Goal: Task Accomplishment & Management: Use online tool/utility

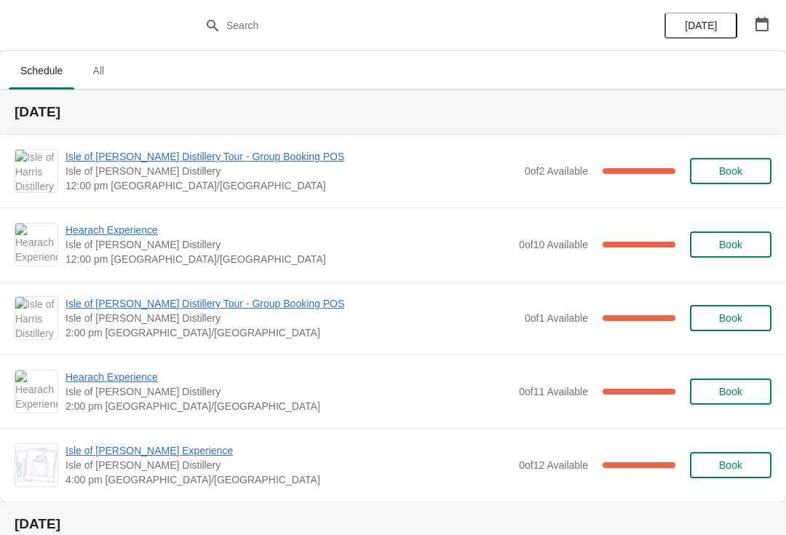
click at [107, 306] on span "Isle of [PERSON_NAME] Distillery Tour - Group Booking POS" at bounding box center [291, 303] width 452 height 15
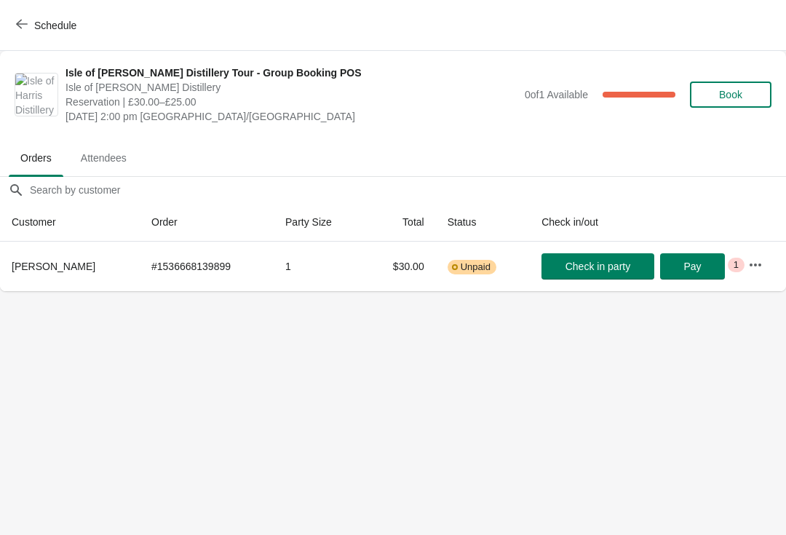
click at [27, 33] on button "Schedule" at bounding box center [47, 25] width 81 height 26
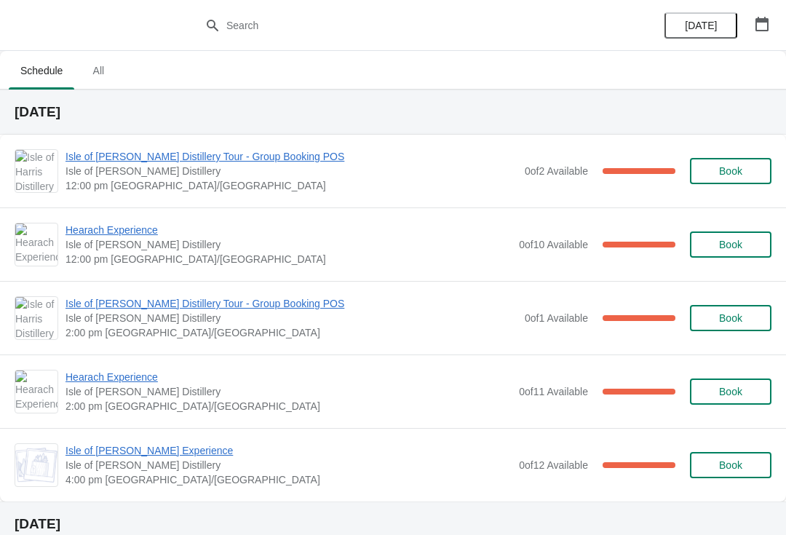
click at [124, 378] on span "Hearach Experience" at bounding box center [288, 377] width 446 height 15
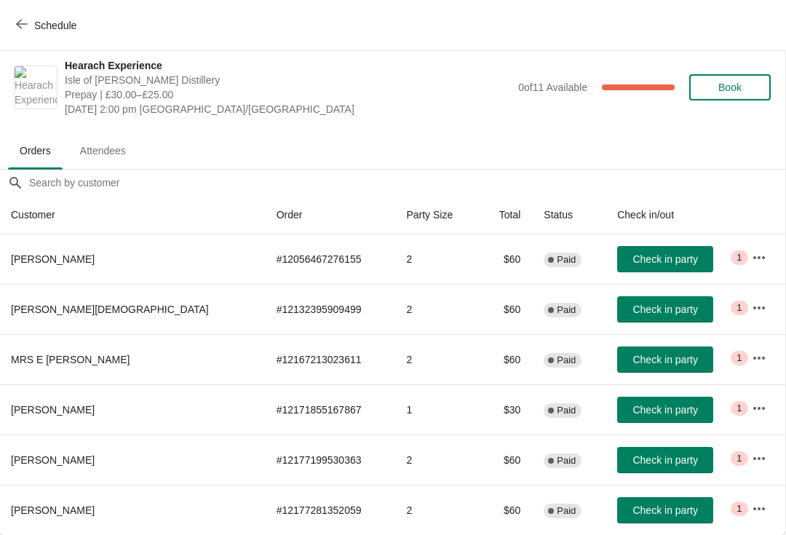
scroll to position [7, 1]
click at [49, 34] on button "Schedule" at bounding box center [47, 25] width 81 height 26
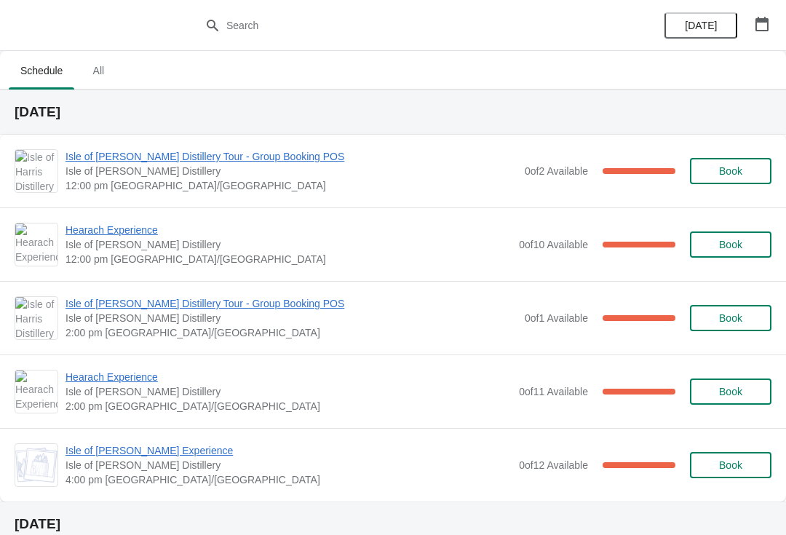
click at [114, 375] on span "Hearach Experience" at bounding box center [288, 377] width 446 height 15
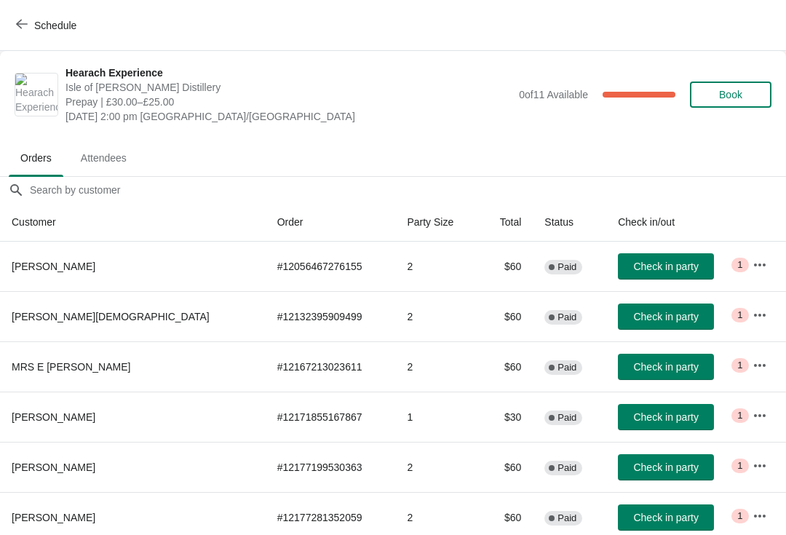
click at [751, 94] on span "Book" at bounding box center [730, 95] width 55 height 12
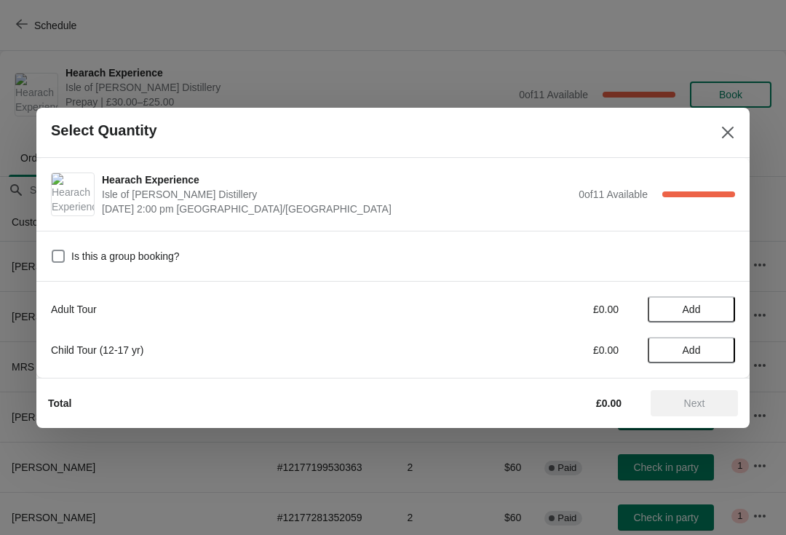
click at [712, 304] on span "Add" at bounding box center [691, 309] width 61 height 12
click at [717, 306] on icon at bounding box center [716, 308] width 15 height 15
click at [720, 399] on span "Next" at bounding box center [694, 403] width 64 height 12
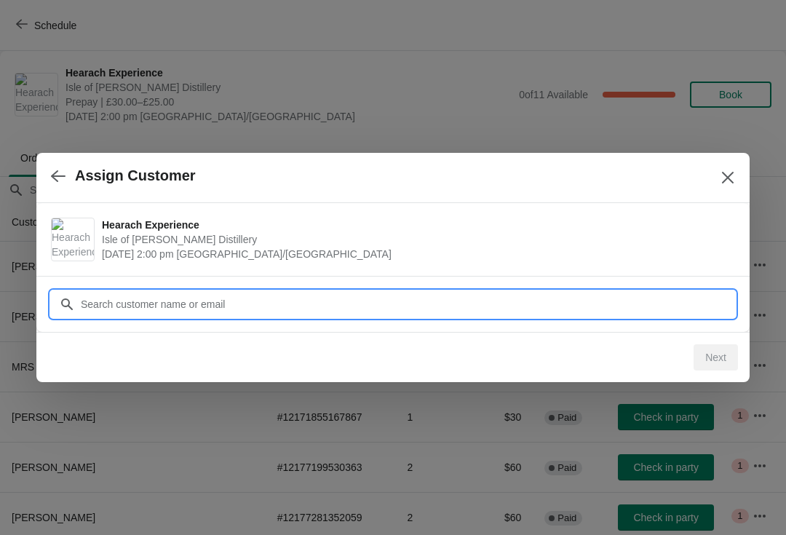
click at [171, 303] on input "Customer" at bounding box center [407, 304] width 655 height 26
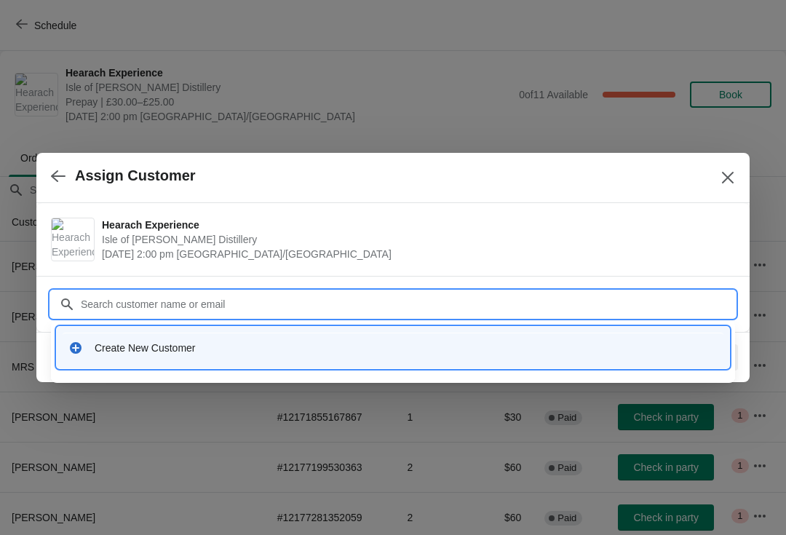
click at [149, 349] on div "Create New Customer" at bounding box center [406, 348] width 623 height 15
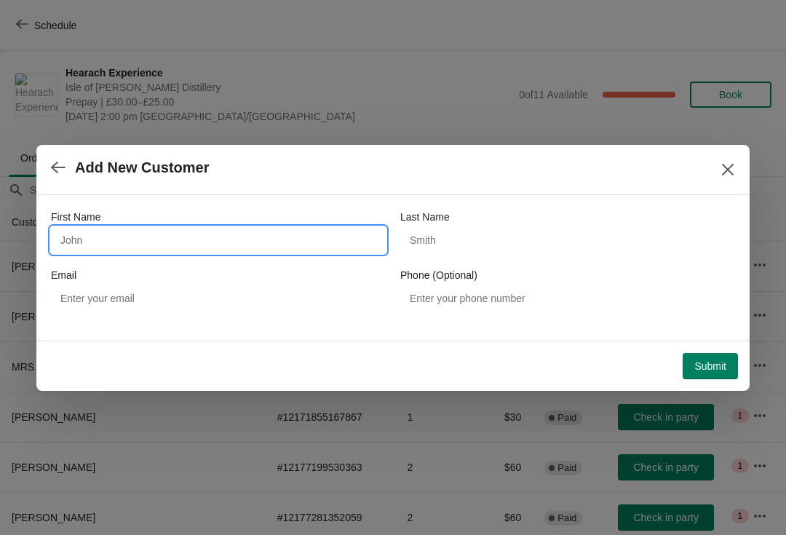
click at [149, 240] on input "First Name" at bounding box center [218, 240] width 335 height 26
type input "[PERSON_NAME]"
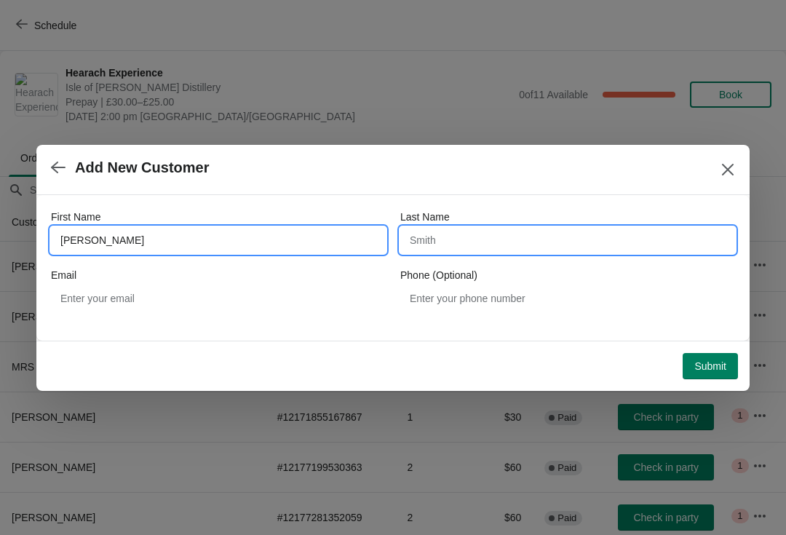
click at [515, 246] on input "Last Name" at bounding box center [567, 240] width 335 height 26
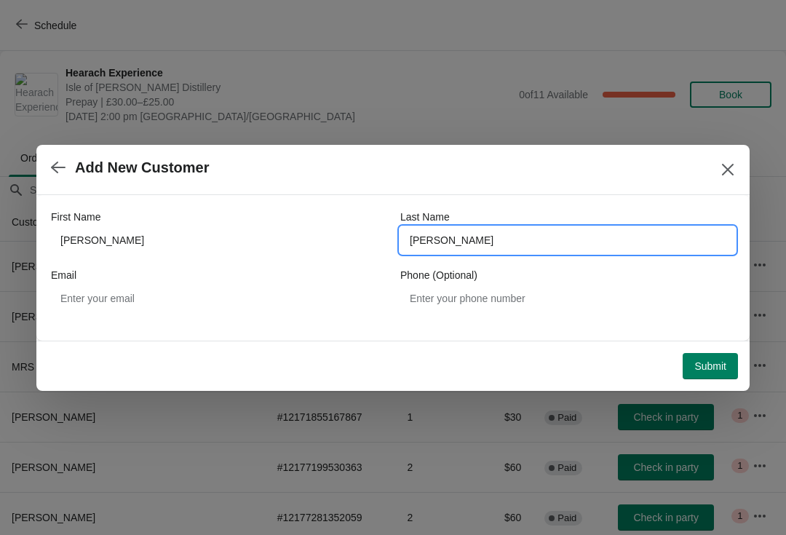
type input "[PERSON_NAME]"
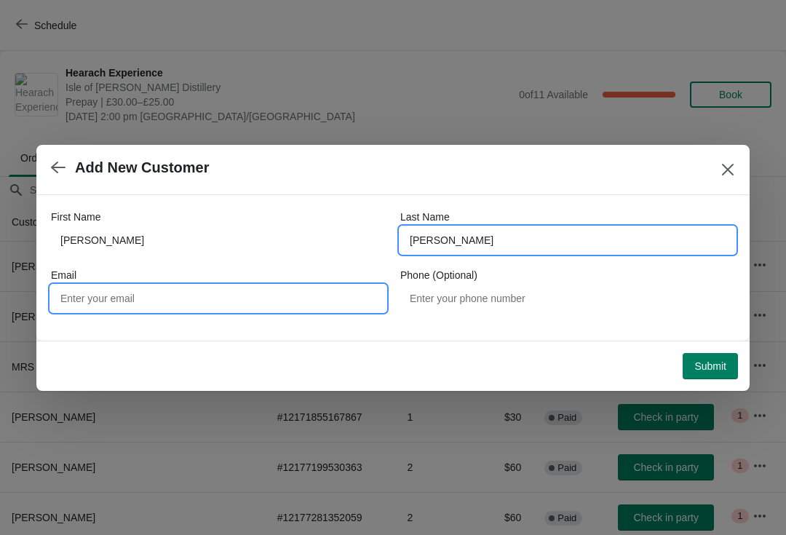
click at [141, 309] on input "Email" at bounding box center [218, 298] width 335 height 26
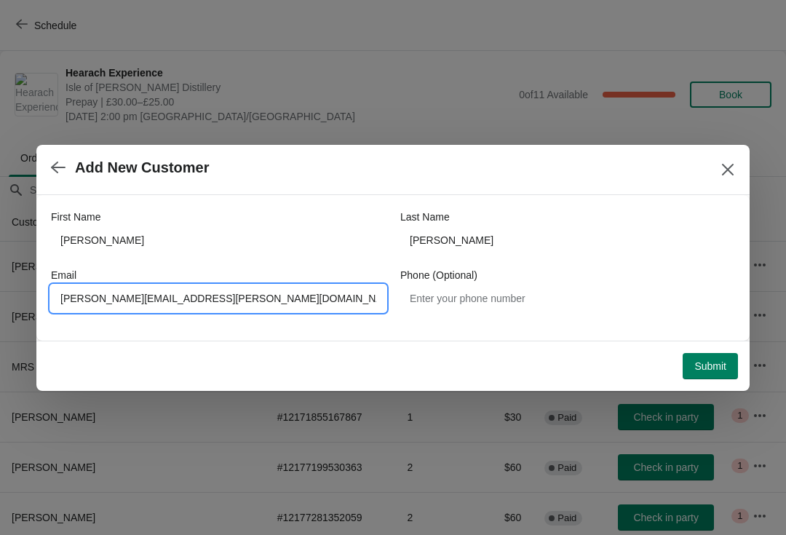
type input "[PERSON_NAME][EMAIL_ADDRESS][PERSON_NAME][DOMAIN_NAME]"
click at [712, 364] on span "Submit" at bounding box center [710, 366] width 32 height 12
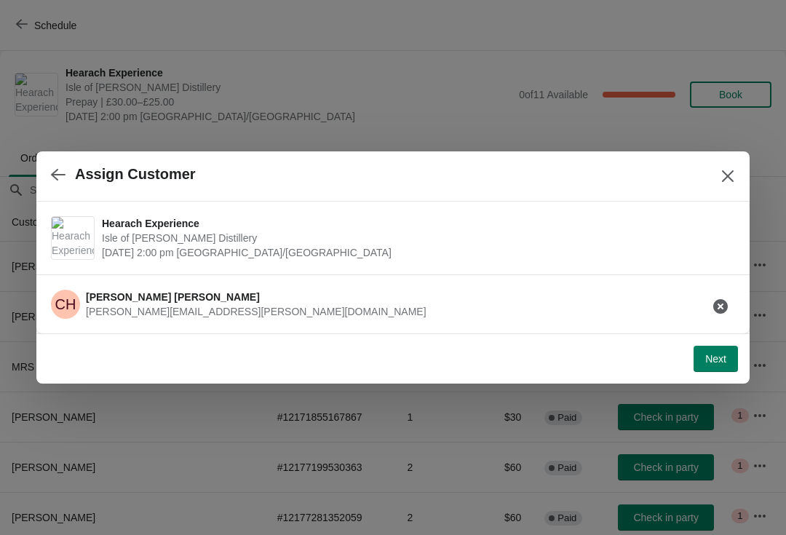
click at [720, 362] on span "Next" at bounding box center [715, 359] width 21 height 12
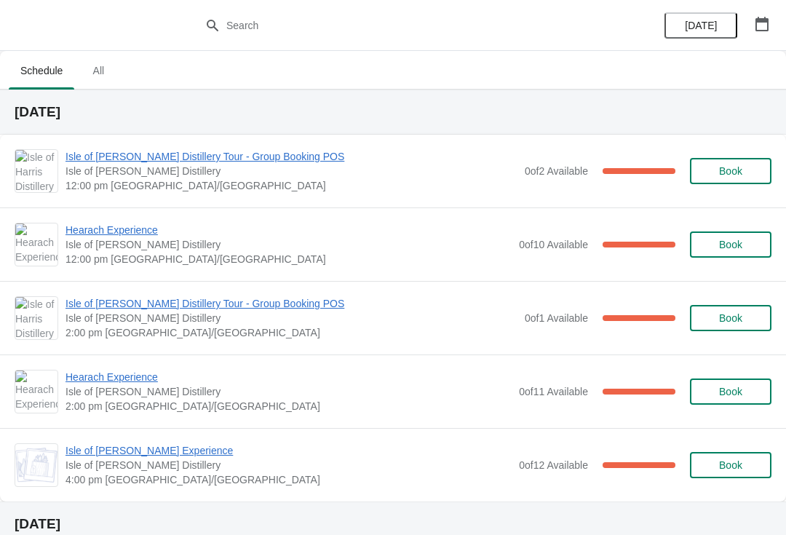
click at [128, 233] on span "Hearach Experience" at bounding box center [288, 230] width 446 height 15
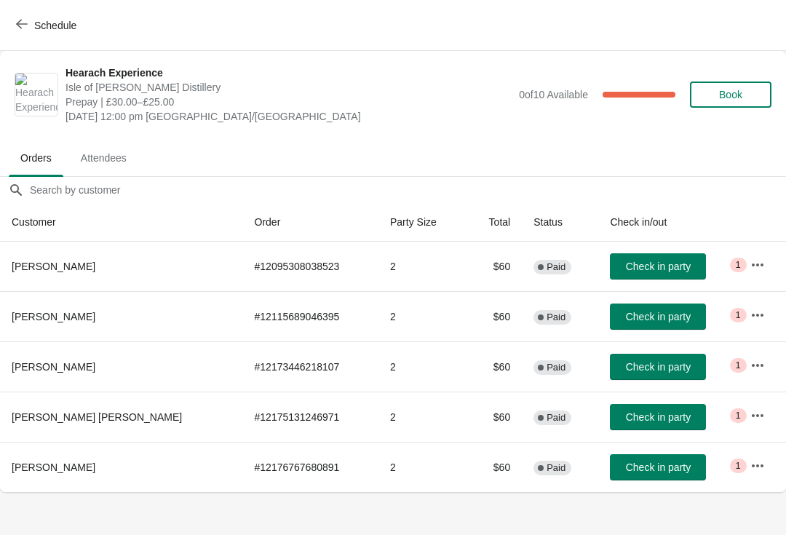
click at [645, 420] on span "Check in party" at bounding box center [658, 417] width 65 height 12
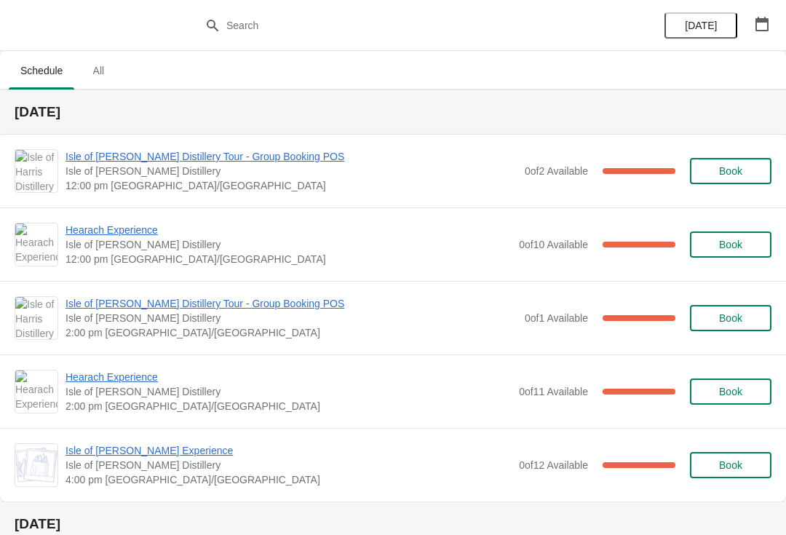
click at [105, 232] on span "Hearach Experience" at bounding box center [288, 230] width 446 height 15
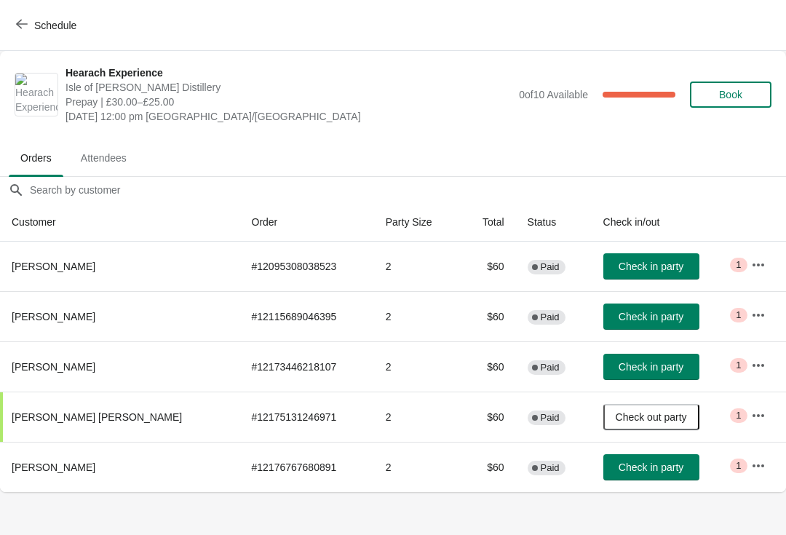
click at [634, 271] on span "Check in party" at bounding box center [651, 267] width 65 height 12
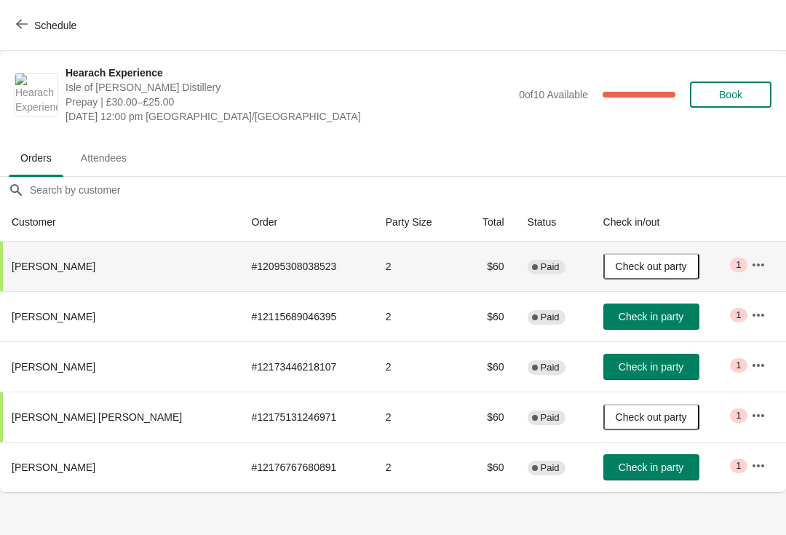
click at [27, 27] on icon "button" at bounding box center [22, 24] width 12 height 12
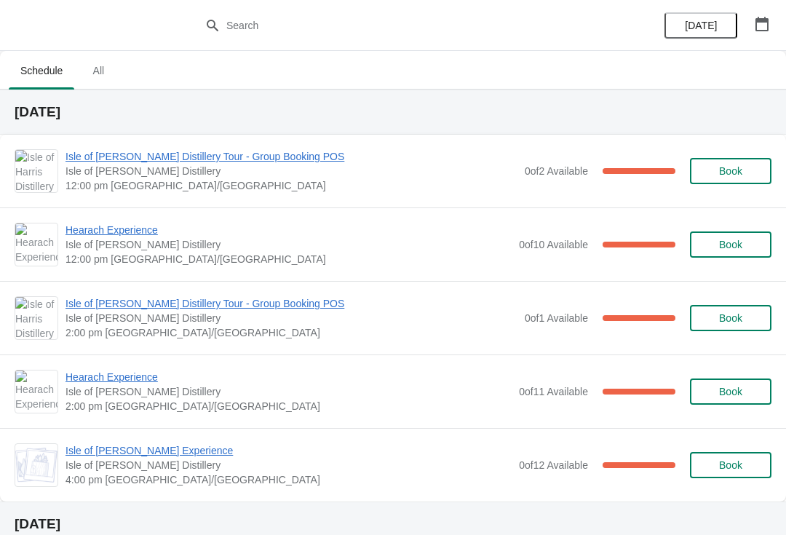
click at [164, 236] on span "Hearach Experience" at bounding box center [288, 230] width 446 height 15
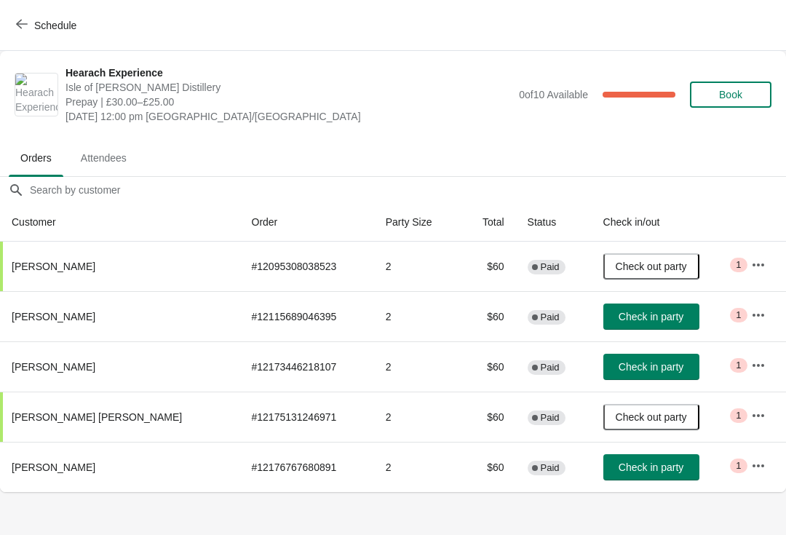
click at [28, 29] on span "Schedule" at bounding box center [47, 25] width 57 height 14
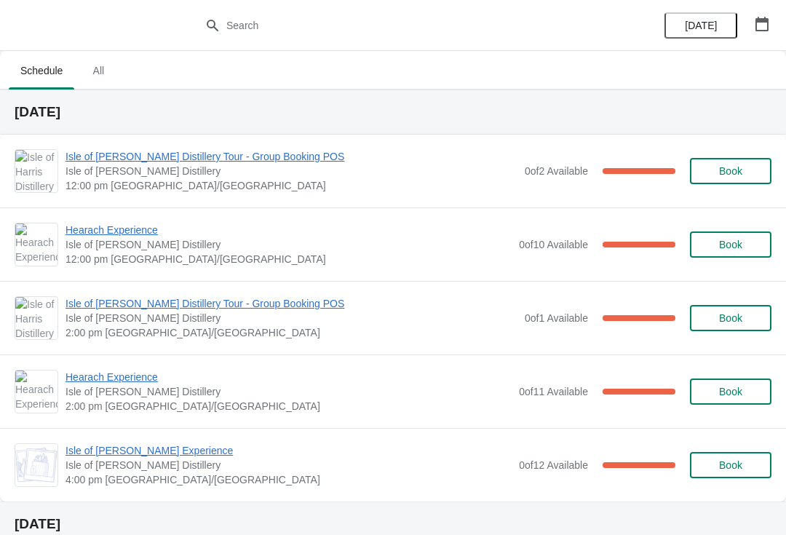
click at [273, 162] on span "Isle of [PERSON_NAME] Distillery Tour - Group Booking POS" at bounding box center [291, 156] width 452 height 15
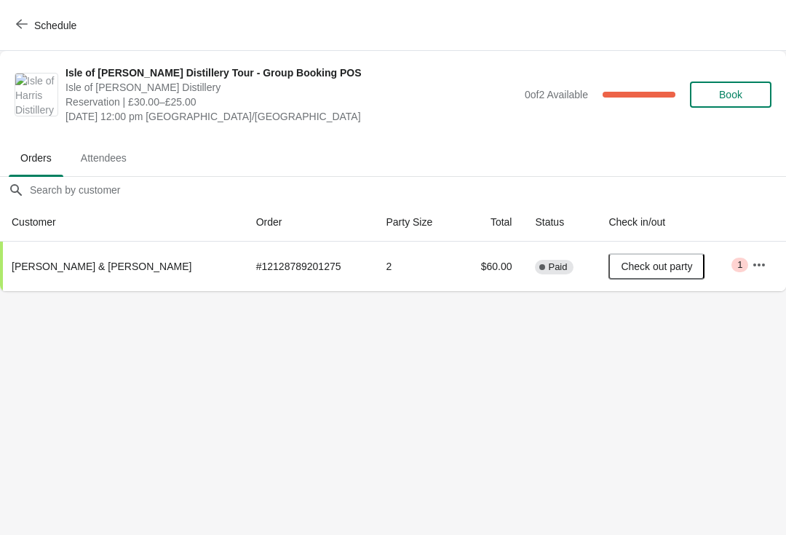
click at [7, 27] on button "Schedule" at bounding box center [47, 25] width 81 height 26
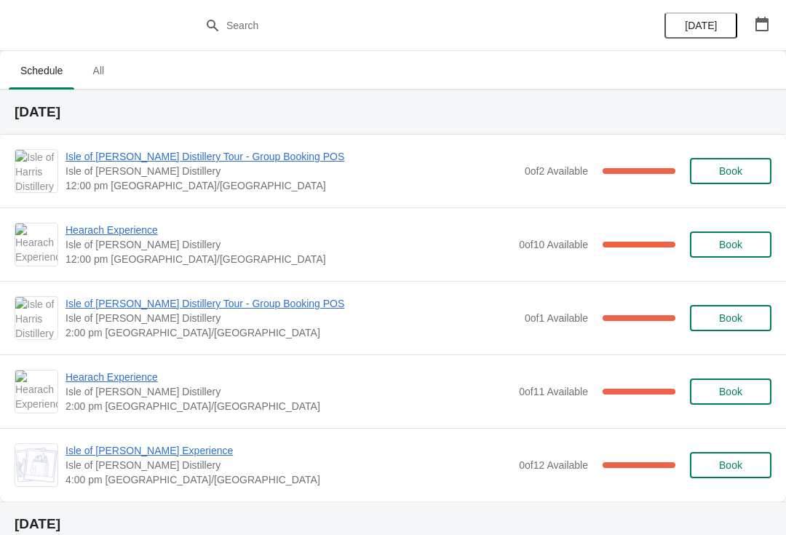
click at [150, 236] on span "Hearach Experience" at bounding box center [288, 230] width 446 height 15
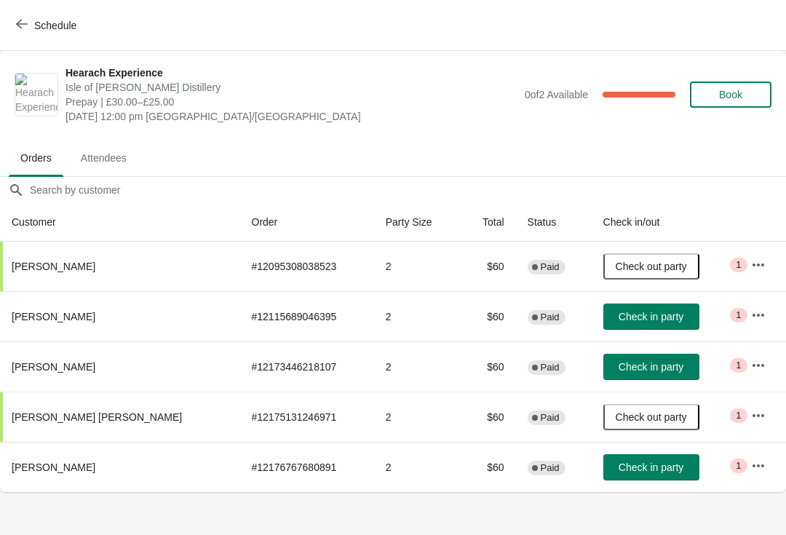
click at [624, 468] on span "Check in party" at bounding box center [651, 467] width 65 height 12
